Goal: Transaction & Acquisition: Purchase product/service

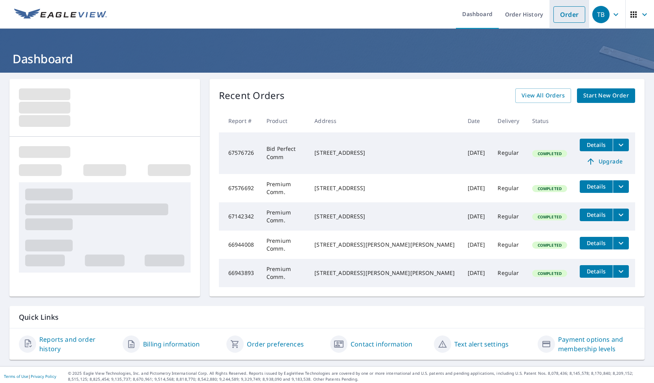
click at [562, 16] on link "Order" at bounding box center [570, 14] width 32 height 17
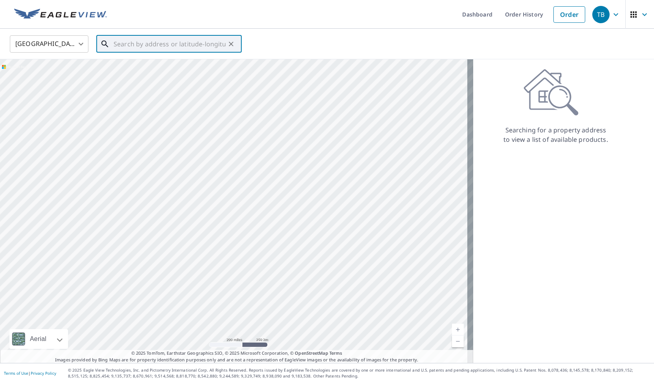
click at [121, 44] on input "text" at bounding box center [170, 44] width 112 height 22
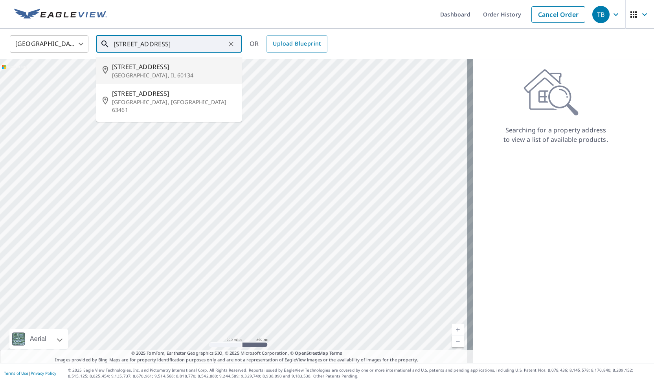
click at [134, 70] on span "[STREET_ADDRESS]" at bounding box center [173, 66] width 123 height 9
type input "[STREET_ADDRESS]"
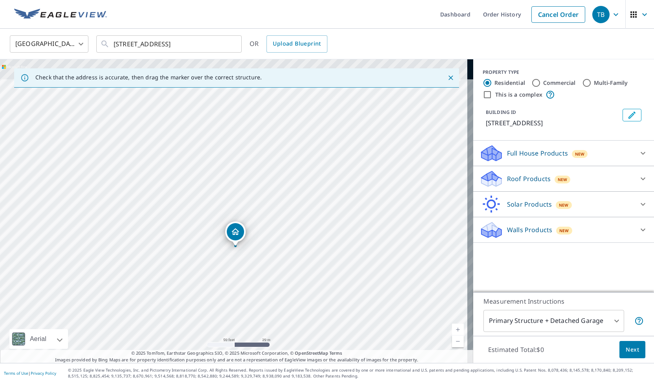
drag, startPoint x: 280, startPoint y: 130, endPoint x: 262, endPoint y: 189, distance: 62.1
click at [262, 189] on div "[STREET_ADDRESS]" at bounding box center [236, 211] width 473 height 304
drag, startPoint x: 348, startPoint y: 140, endPoint x: 352, endPoint y: 106, distance: 34.4
click at [352, 106] on div "[STREET_ADDRESS]" at bounding box center [236, 211] width 473 height 304
click at [308, 196] on div "[STREET_ADDRESS]" at bounding box center [236, 211] width 473 height 304
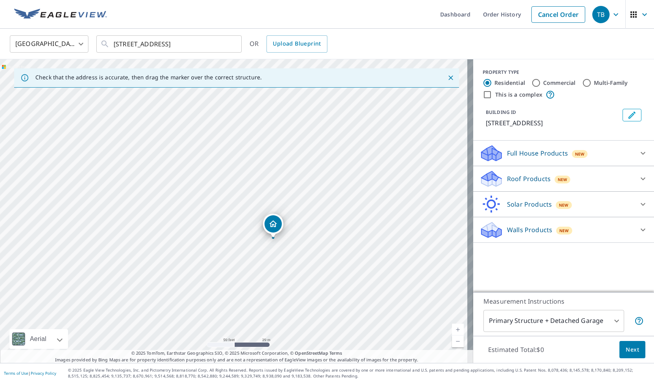
drag, startPoint x: 304, startPoint y: 134, endPoint x: 298, endPoint y: 177, distance: 43.3
click at [298, 177] on div "[STREET_ADDRESS]" at bounding box center [236, 211] width 473 height 304
drag, startPoint x: 270, startPoint y: 223, endPoint x: 289, endPoint y: 154, distance: 71.9
click at [532, 88] on div "PROPERTY TYPE Residential Commercial Multi-Family This is a complex" at bounding box center [564, 84] width 162 height 31
click at [532, 85] on input "Commercial" at bounding box center [536, 82] width 9 height 9
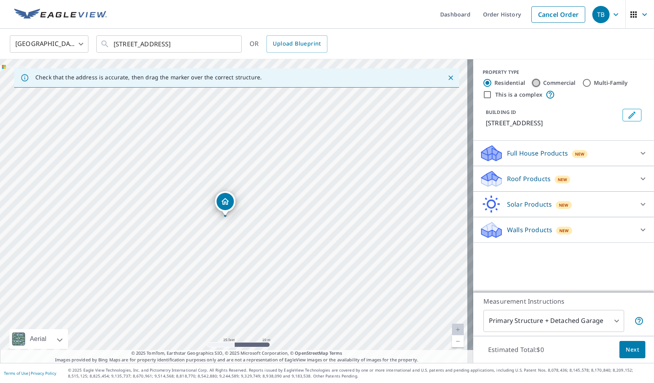
radio input "true"
type input "4"
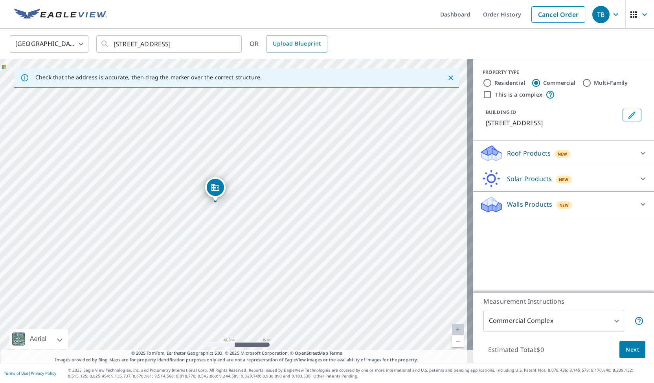
drag, startPoint x: 230, startPoint y: 192, endPoint x: 209, endPoint y: 182, distance: 24.1
click at [532, 83] on input "Commercial" at bounding box center [536, 82] width 9 height 9
click at [537, 154] on p "Roof Products" at bounding box center [529, 153] width 44 height 9
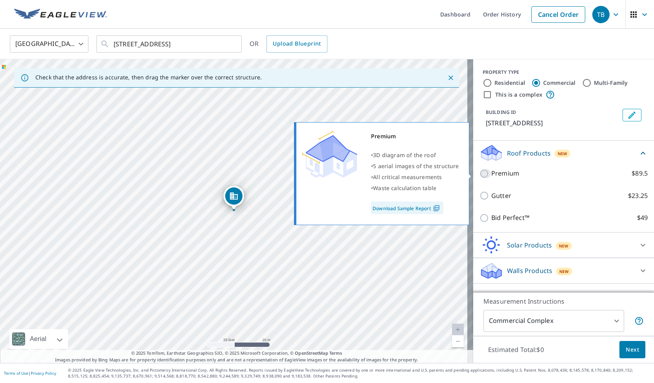
click at [480, 172] on input "Premium $89.5" at bounding box center [486, 173] width 12 height 9
checkbox input "true"
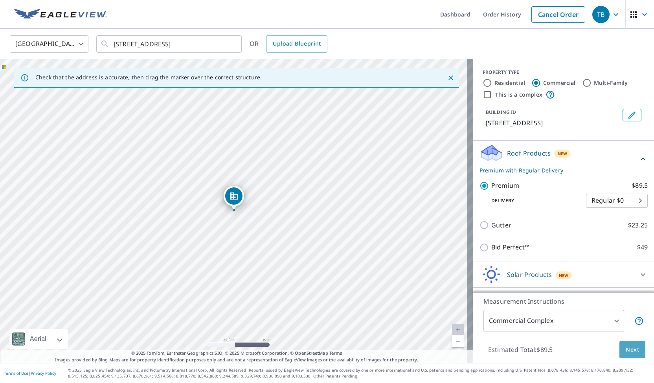
click at [626, 348] on span "Next" at bounding box center [632, 350] width 13 height 10
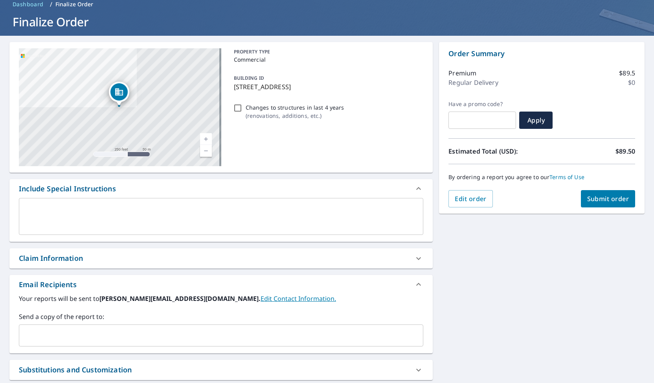
scroll to position [110, 0]
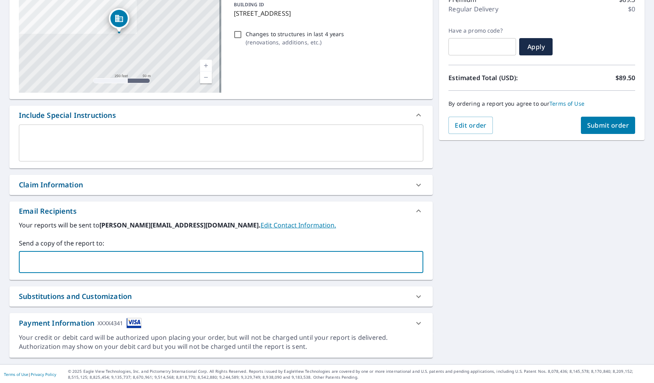
click at [74, 265] on input "text" at bounding box center [215, 262] width 386 height 15
type input "[PERSON_NAME][EMAIL_ADDRESS][DOMAIN_NAME]"
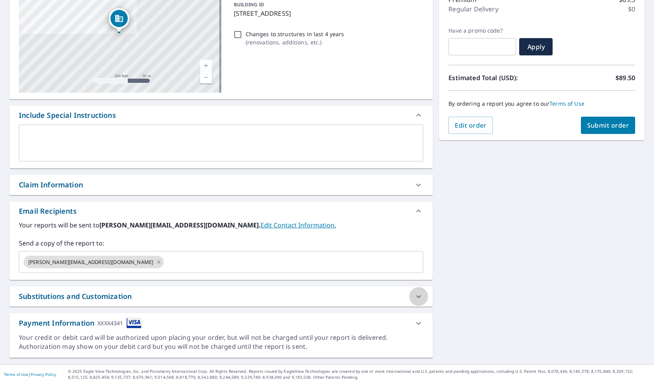
click at [416, 295] on icon at bounding box center [418, 296] width 5 height 3
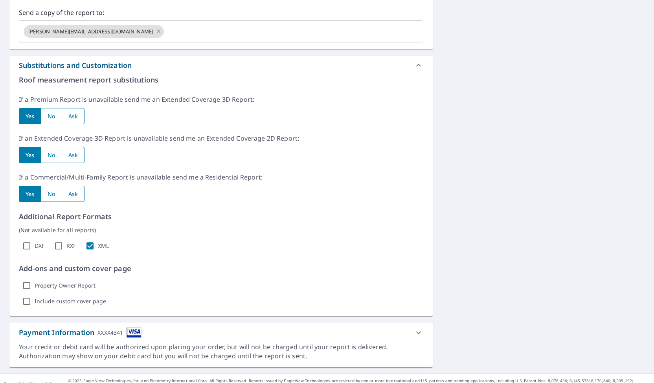
scroll to position [346, 0]
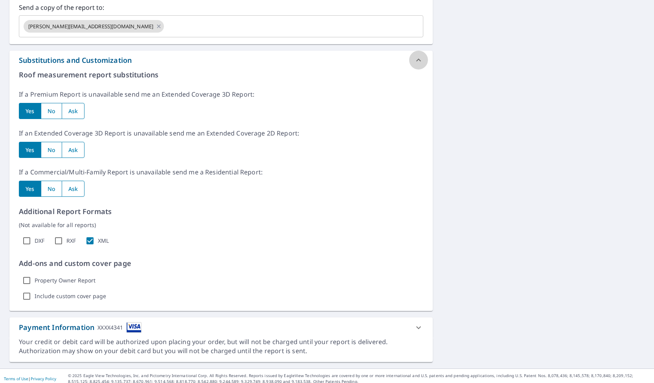
click at [414, 56] on icon at bounding box center [418, 59] width 9 height 9
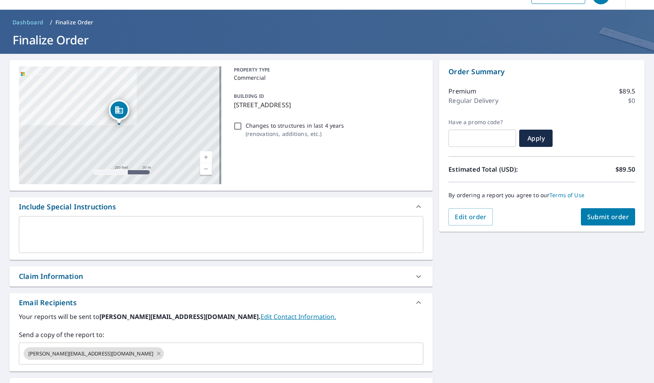
scroll to position [0, 0]
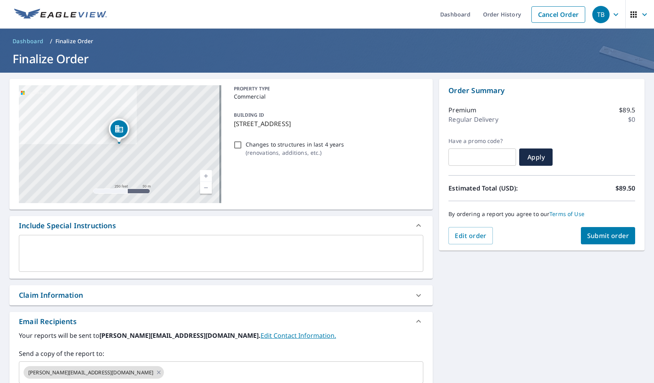
click at [601, 237] on span "Submit order" at bounding box center [608, 236] width 42 height 9
